Goal: Information Seeking & Learning: Learn about a topic

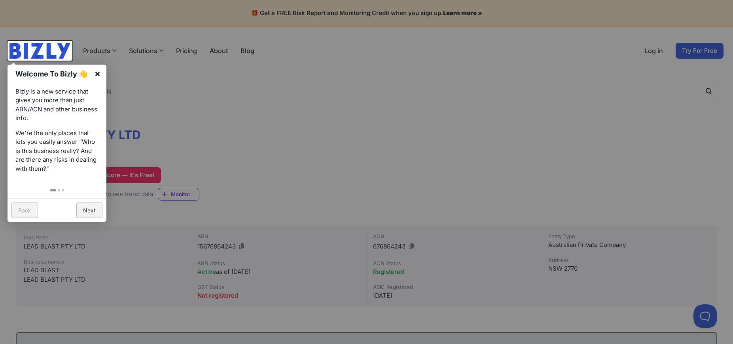
click at [101, 73] on link "×" at bounding box center [98, 74] width 18 height 18
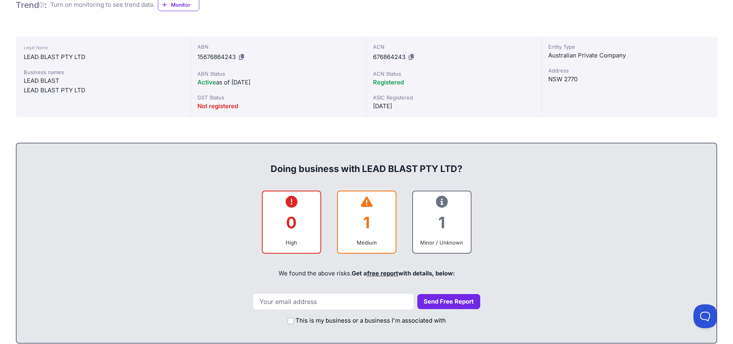
scroll to position [368, 0]
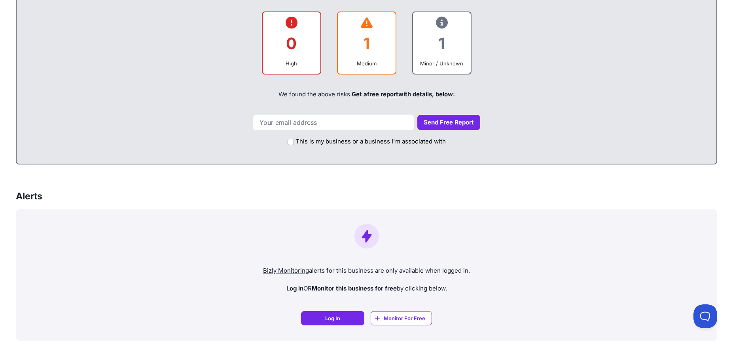
click at [320, 142] on label "This is my business or a business I'm associated with" at bounding box center [371, 141] width 150 height 9
click at [294, 142] on input "This is my business or a business I'm associated with" at bounding box center [291, 142] width 6 height 6
click at [318, 142] on label "This is my business or a business I'm associated with" at bounding box center [371, 141] width 150 height 9
click at [294, 142] on input "This is my business or a business I'm associated with" at bounding box center [291, 142] width 6 height 6
checkbox input "false"
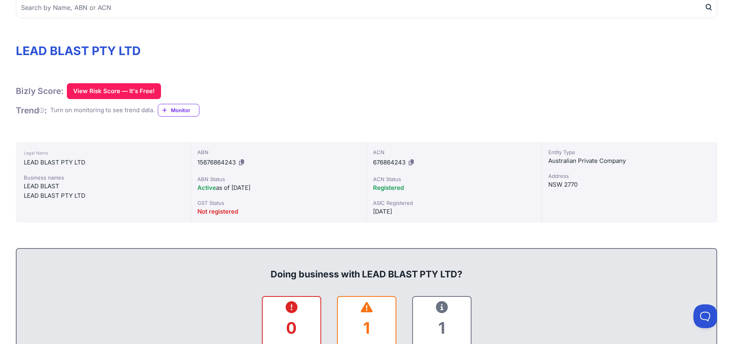
scroll to position [0, 0]
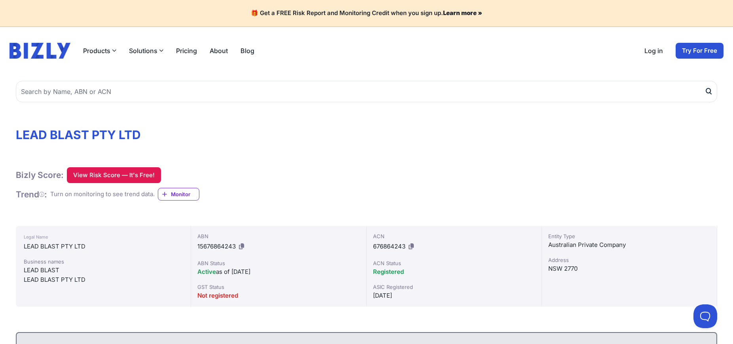
click at [125, 177] on button "View Risk Score — It's Free!" at bounding box center [114, 175] width 94 height 16
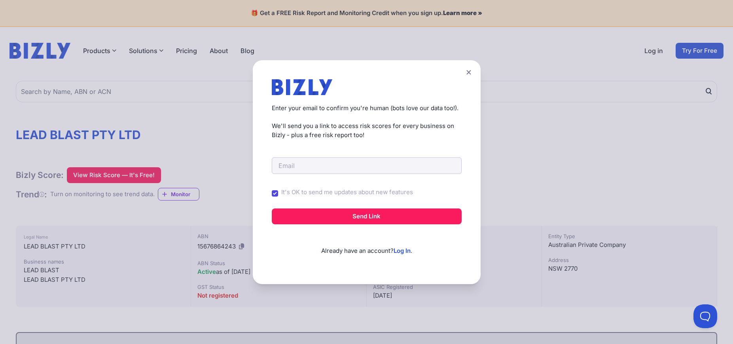
click at [469, 70] on icon at bounding box center [469, 72] width 4 height 4
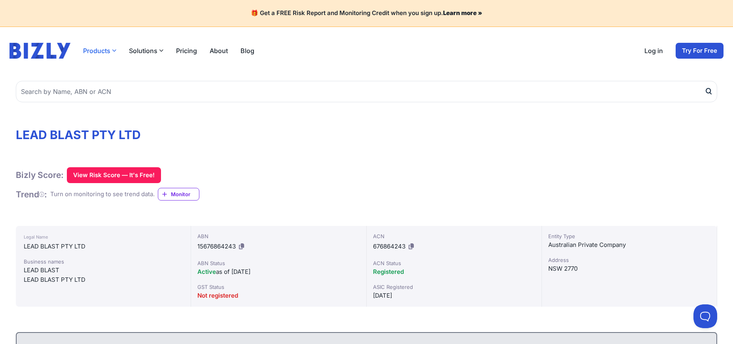
click at [116, 51] on icon "button" at bounding box center [114, 50] width 4 height 4
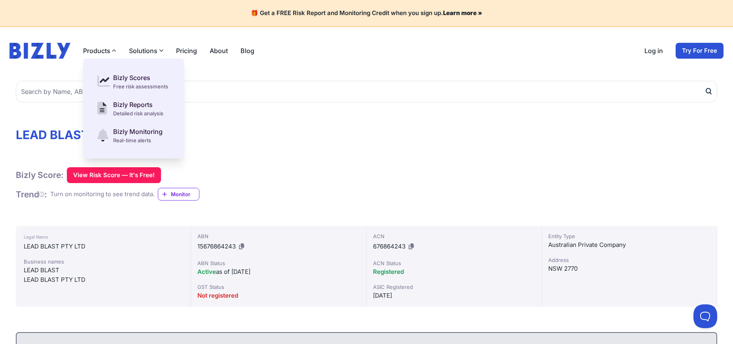
click at [163, 55] on button "Solutions" at bounding box center [146, 50] width 34 height 9
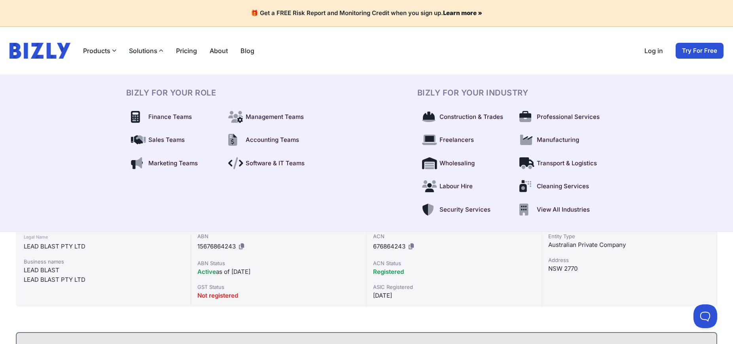
click at [169, 51] on div "Products Bizly Scores Free risk assessments Bizly Reports Detailed risk analysi…" at bounding box center [168, 50] width 171 height 9
